Goal: Task Accomplishment & Management: Manage account settings

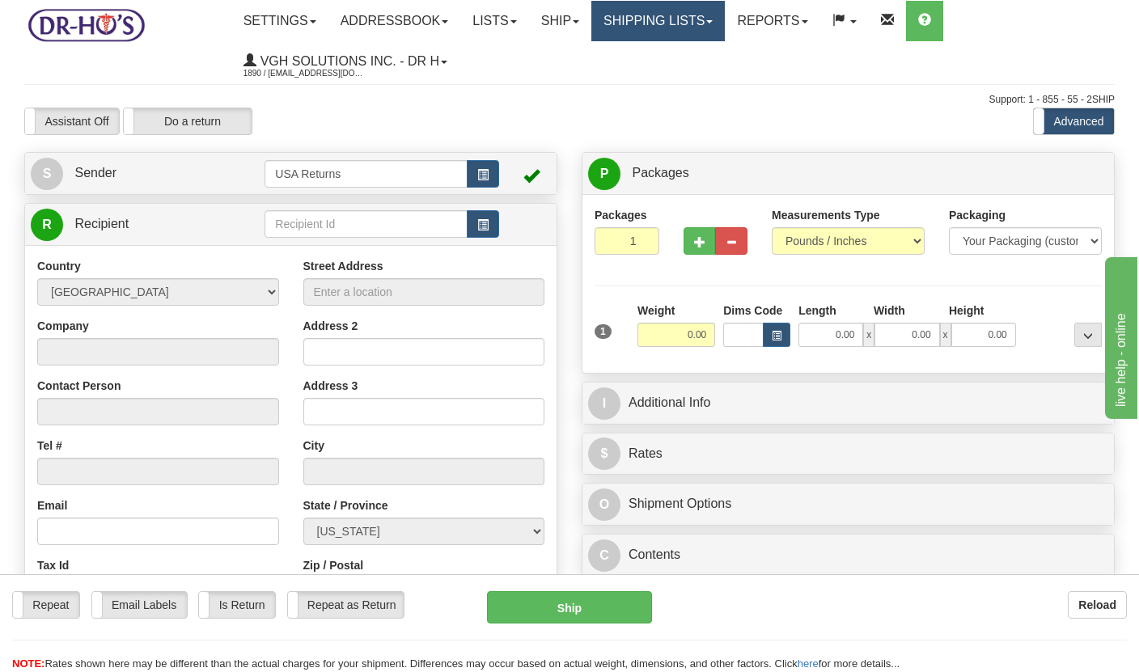
click at [660, 21] on link "Shipping lists" at bounding box center [657, 21] width 133 height 40
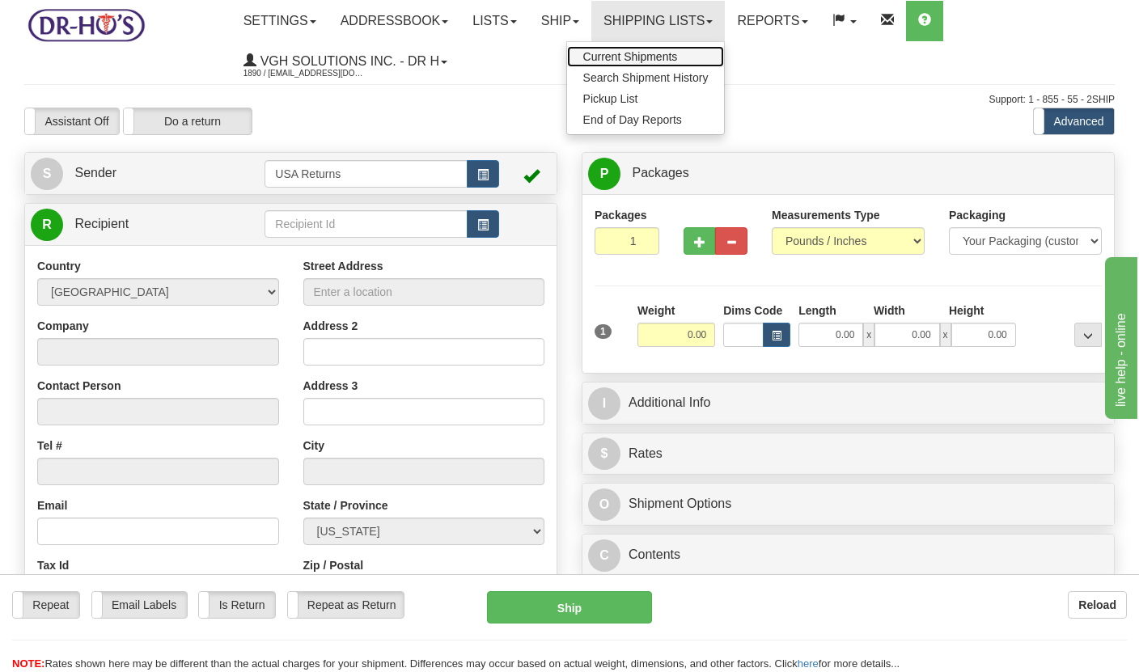
click at [646, 50] on span "Current Shipments" at bounding box center [630, 56] width 95 height 13
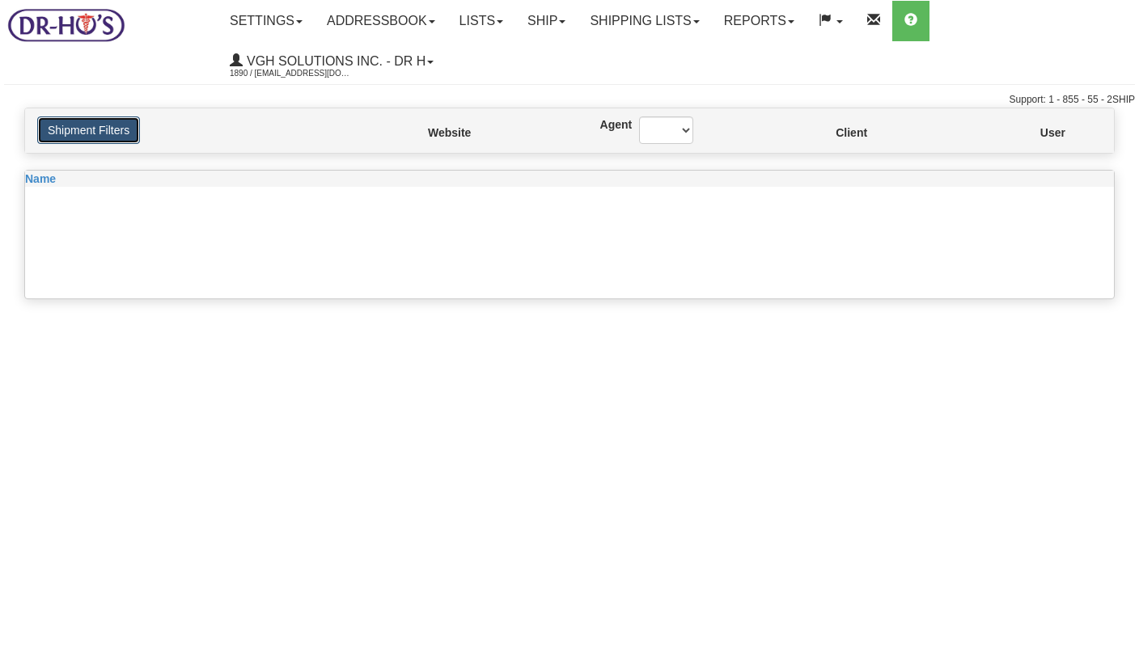
click at [78, 137] on button "Shipment Filters" at bounding box center [88, 129] width 103 height 27
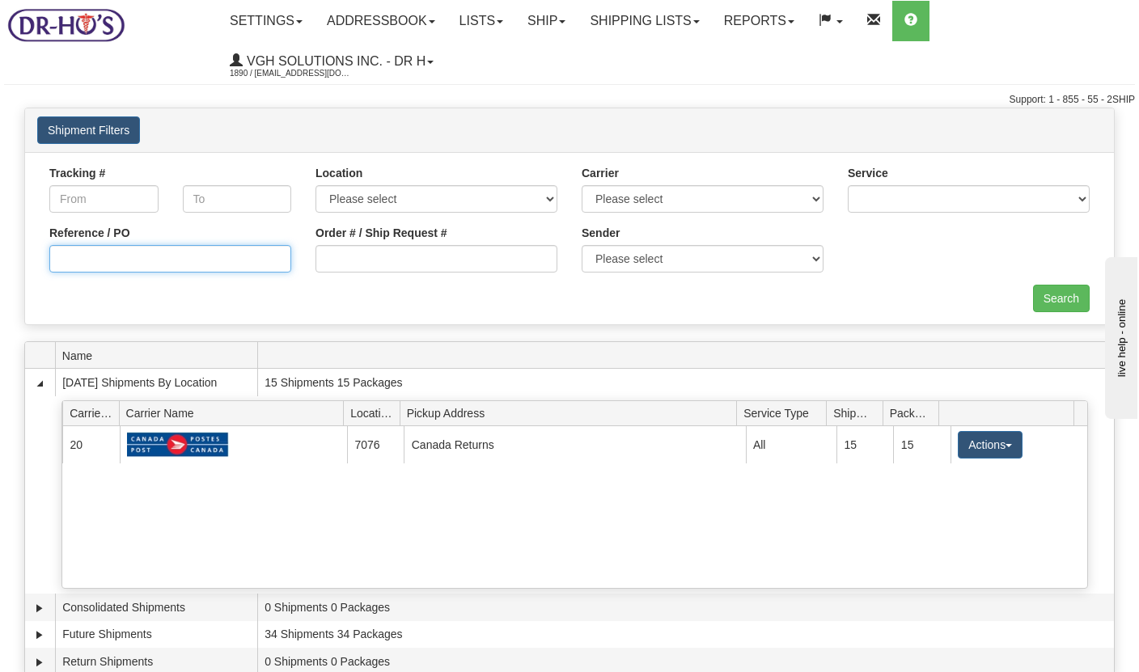
paste input "1204516"
type input "1204516"
click at [1050, 306] on input "Search" at bounding box center [1061, 298] width 57 height 27
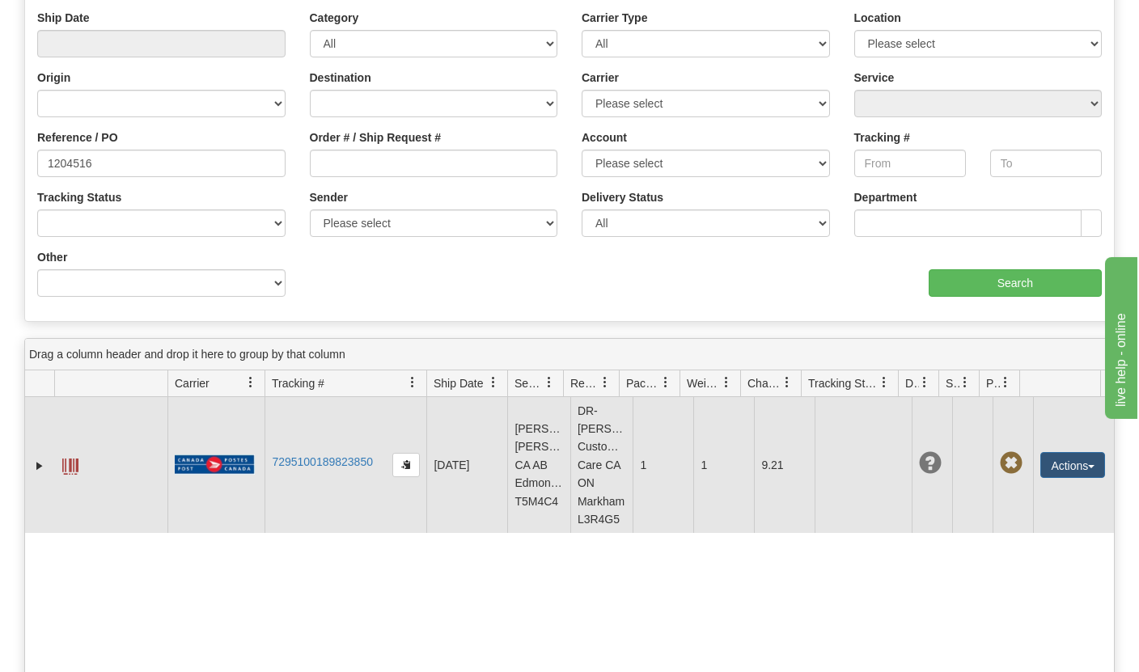
scroll to position [269, 0]
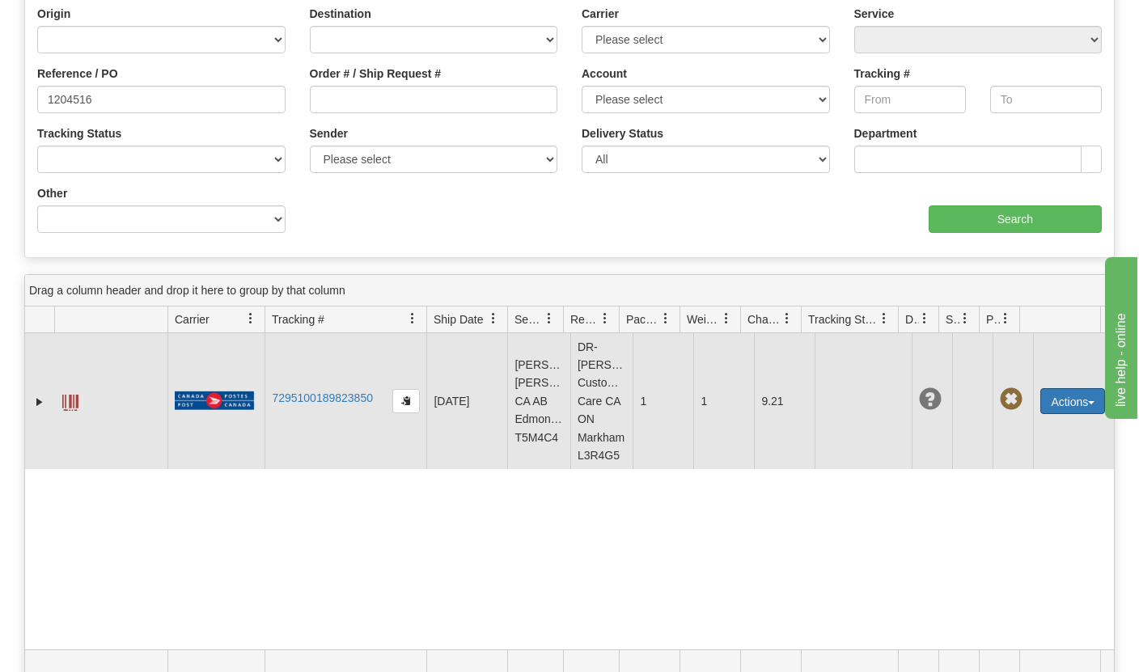
click at [1055, 403] on button "Actions" at bounding box center [1072, 401] width 65 height 26
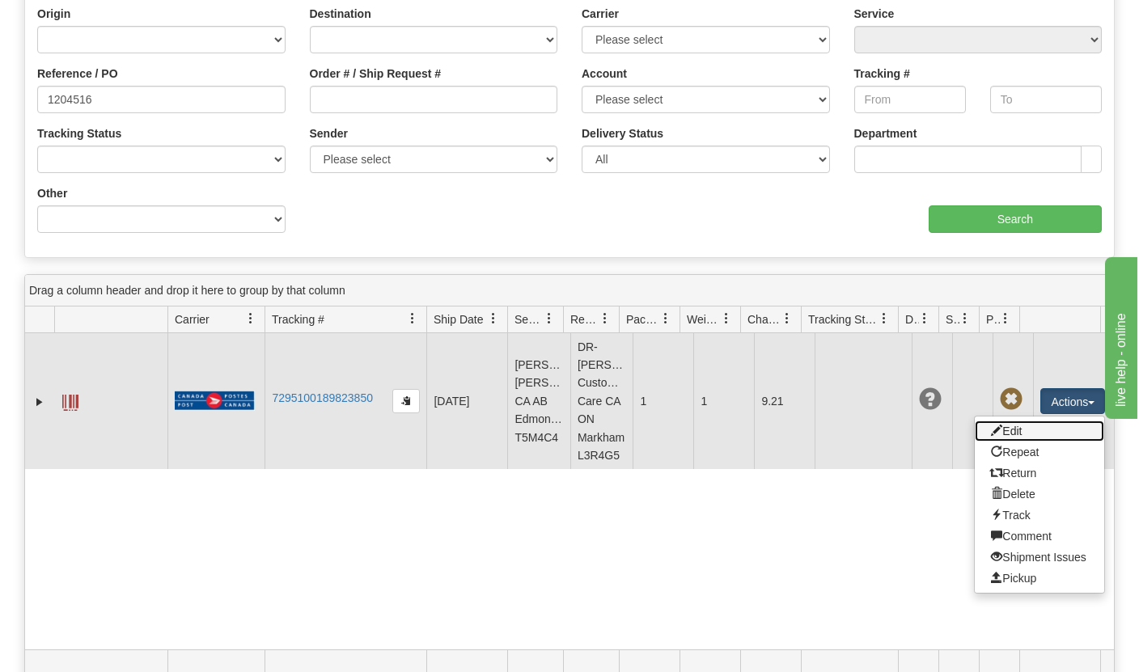
click at [1030, 431] on link "Edit" at bounding box center [1039, 431] width 129 height 21
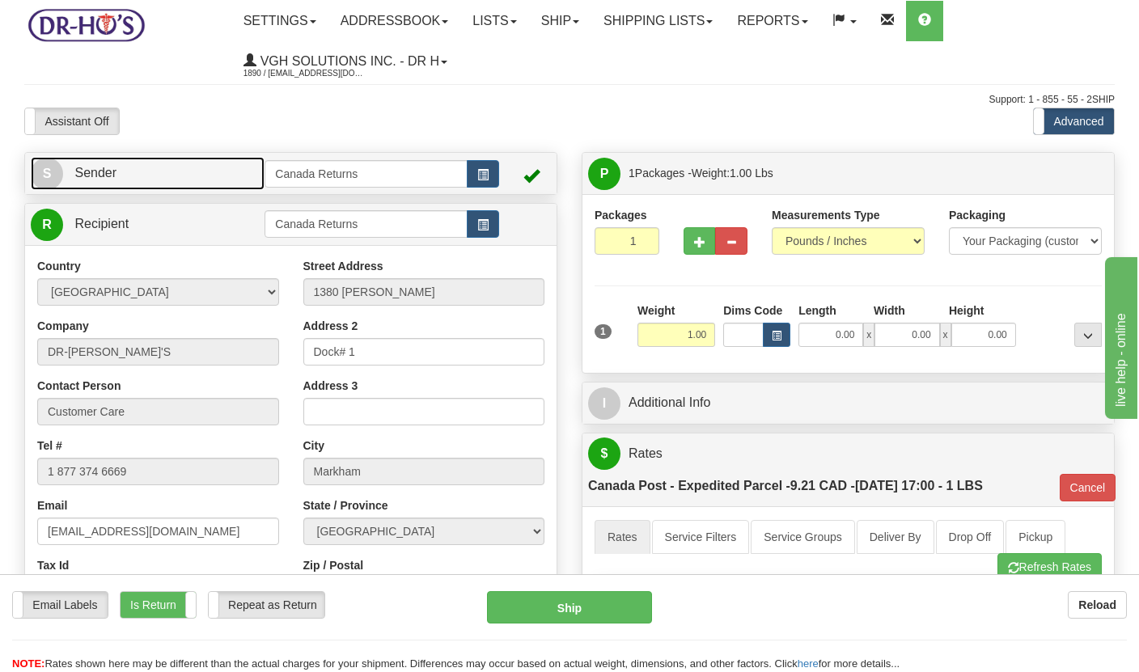
click at [186, 175] on link "S Sender" at bounding box center [148, 173] width 234 height 33
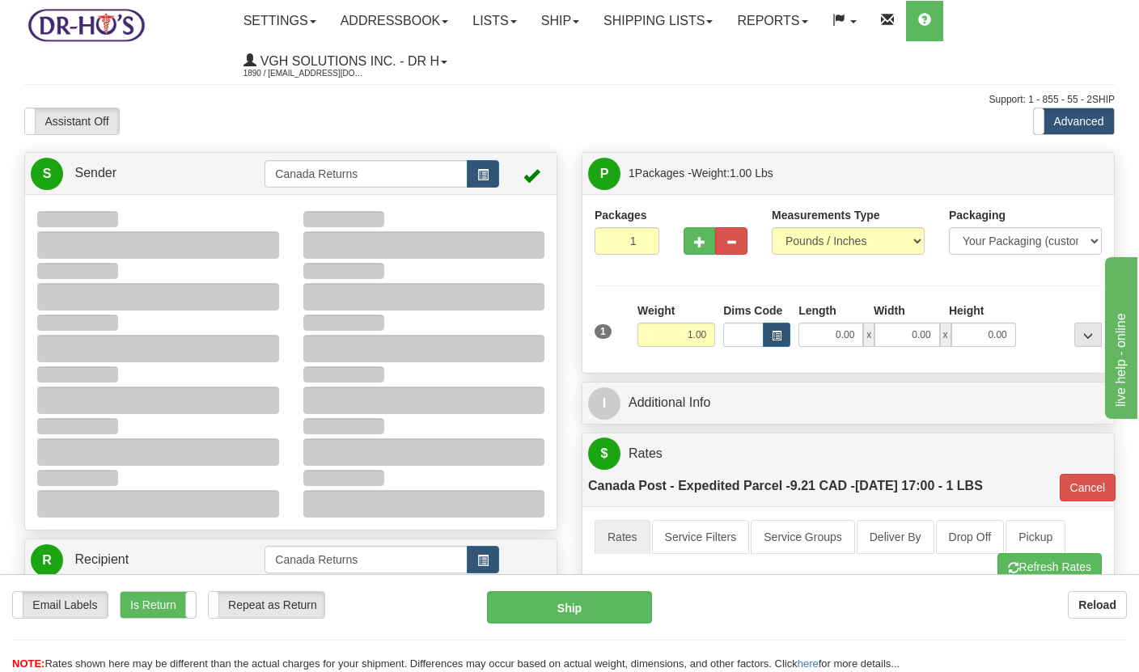
type input "14:26"
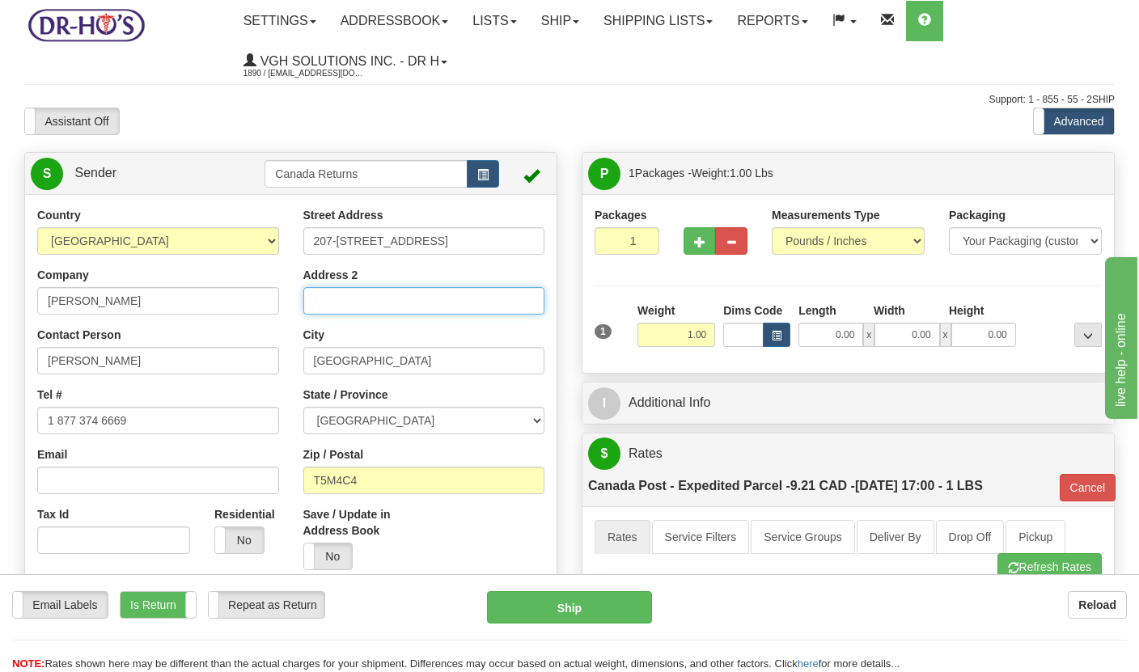
click at [329, 303] on input "Address 2" at bounding box center [424, 300] width 242 height 27
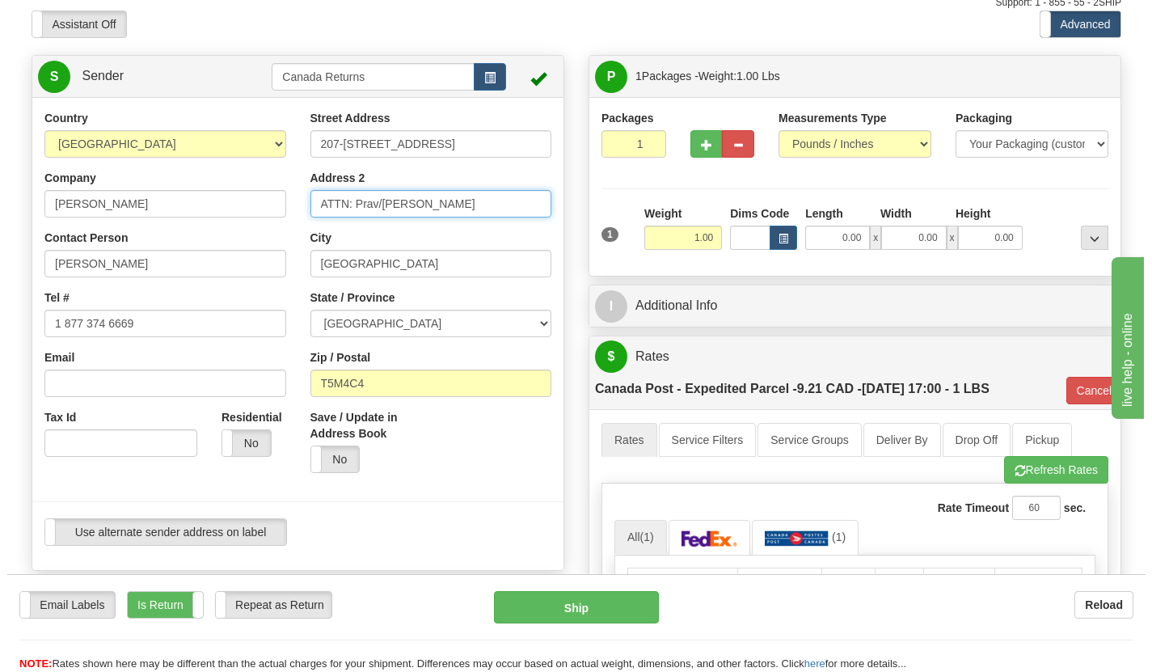
scroll to position [180, 0]
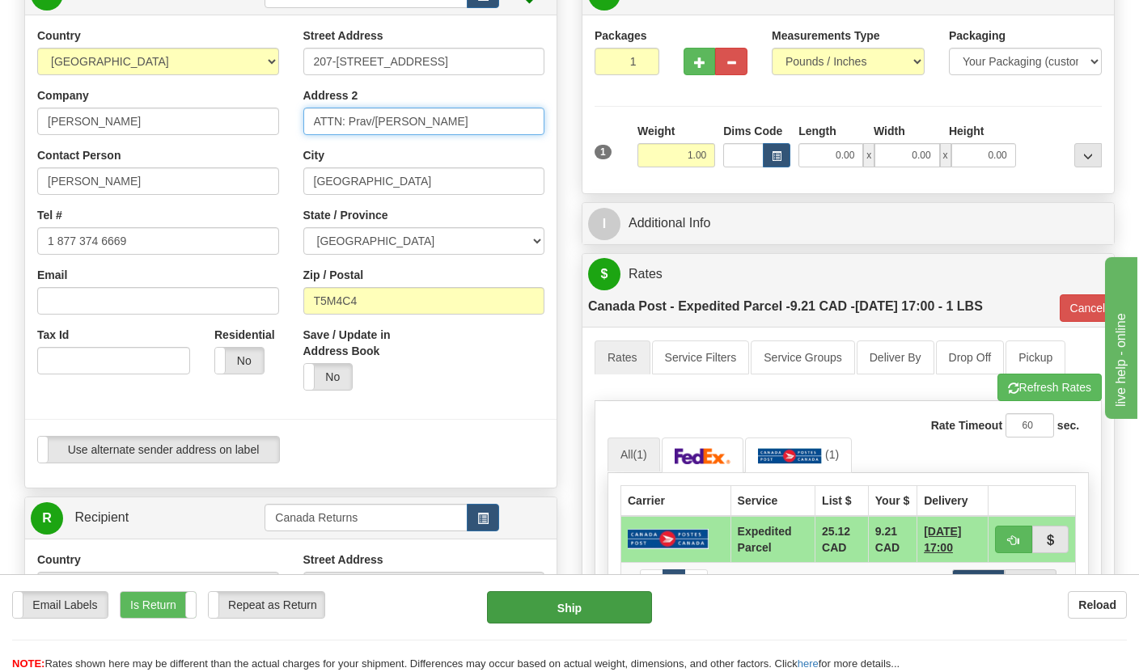
type input "ATTN: Prav/[PERSON_NAME]"
click at [573, 602] on button "Ship" at bounding box center [570, 607] width 166 height 32
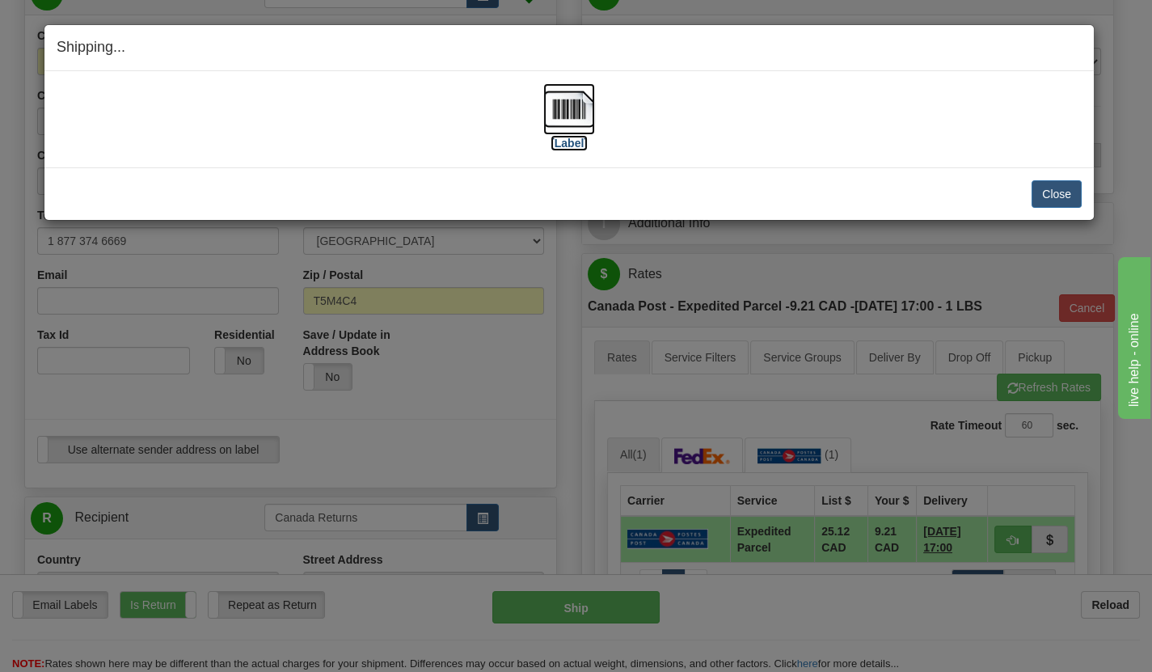
click at [574, 131] on img at bounding box center [569, 109] width 52 height 52
